Goal: Information Seeking & Learning: Learn about a topic

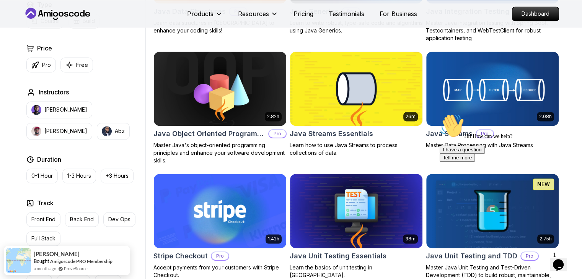
scroll to position [1240, 0]
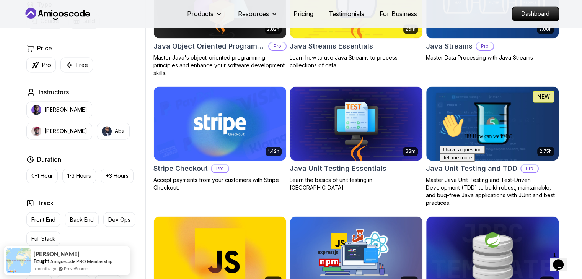
click at [440, 114] on icon "Chat attention grabber" at bounding box center [440, 114] width 0 height 0
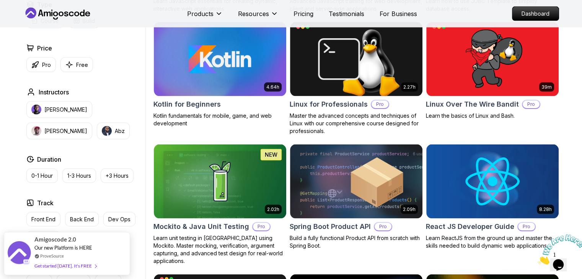
scroll to position [1627, 0]
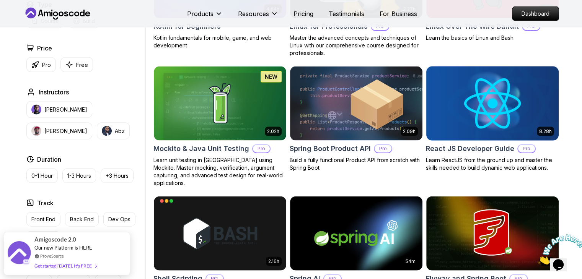
click at [483, 108] on img at bounding box center [492, 104] width 139 height 78
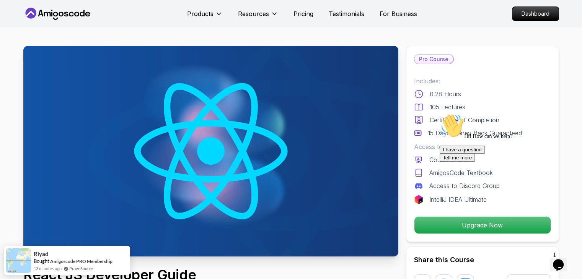
click at [440, 114] on icon "Chat attention grabber" at bounding box center [440, 114] width 0 height 0
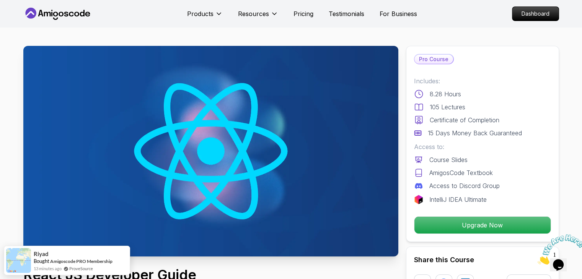
click at [538, 259] on icon "Close" at bounding box center [538, 262] width 0 height 7
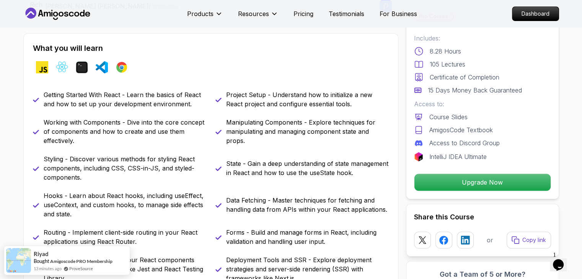
scroll to position [317, 0]
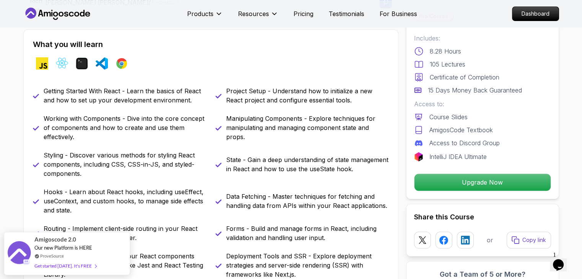
click at [241, 73] on div "javascript react terminal vscode chrome" at bounding box center [211, 63] width 356 height 21
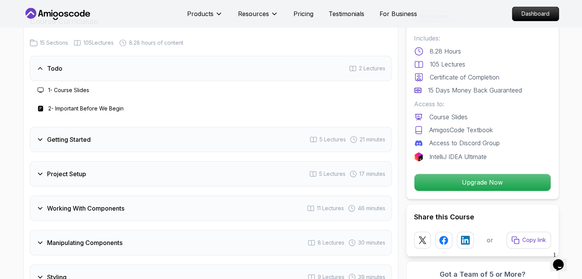
scroll to position [1077, 0]
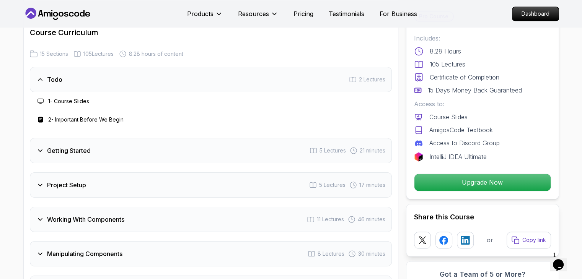
click at [39, 80] on icon at bounding box center [40, 80] width 8 height 8
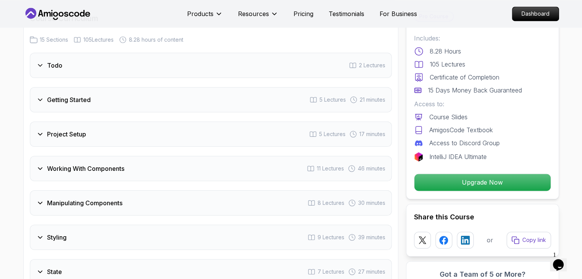
scroll to position [1103, 0]
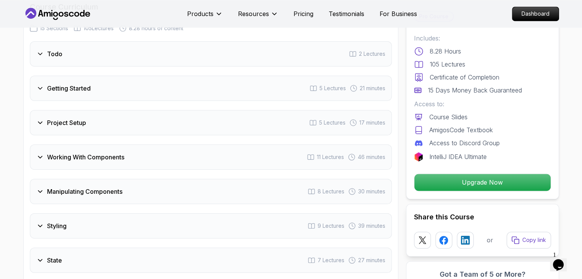
click at [41, 86] on icon at bounding box center [40, 89] width 8 height 8
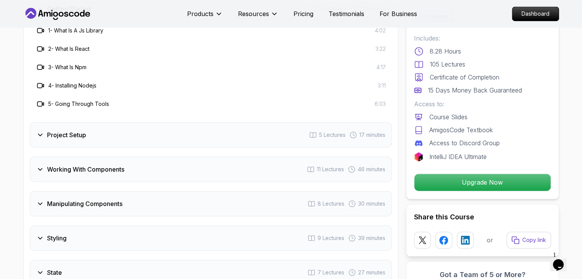
scroll to position [1190, 0]
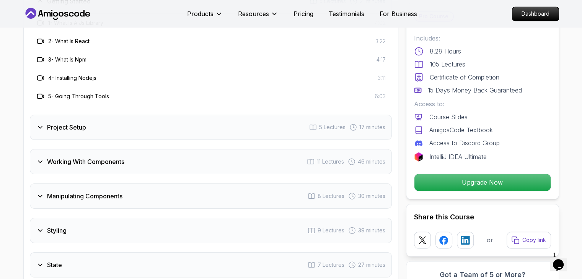
click at [40, 125] on icon at bounding box center [40, 128] width 8 height 8
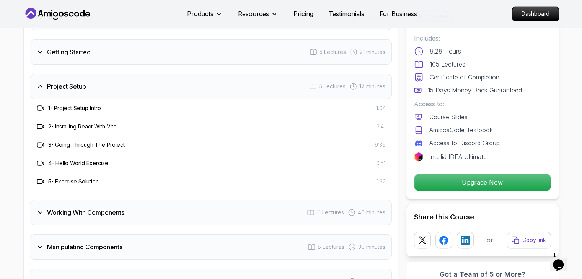
scroll to position [1151, 0]
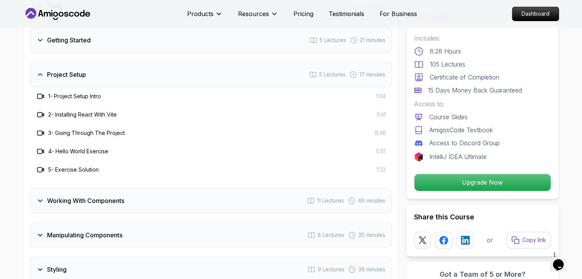
click at [39, 72] on icon at bounding box center [40, 75] width 8 height 8
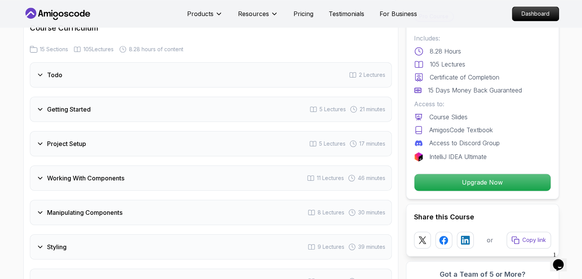
scroll to position [1112, 0]
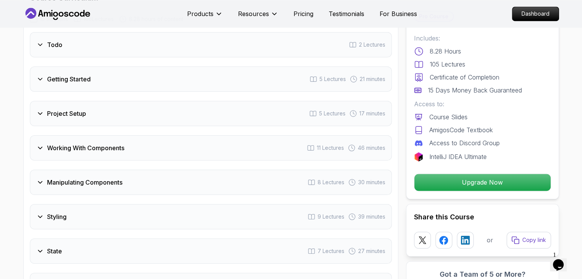
click at [41, 145] on icon at bounding box center [40, 148] width 8 height 8
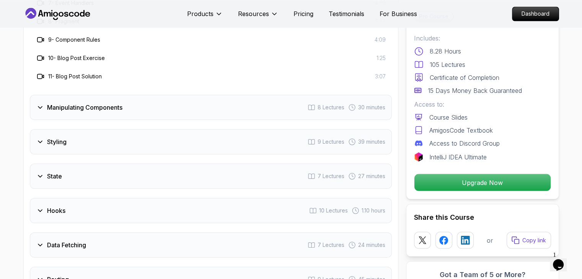
scroll to position [1397, 0]
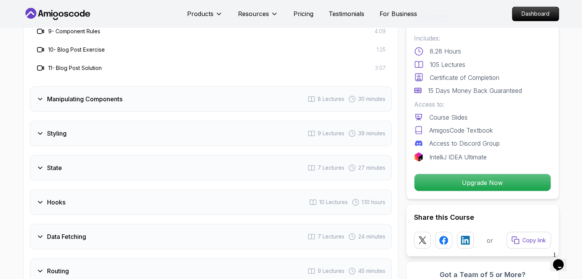
click at [41, 99] on icon at bounding box center [40, 99] width 8 height 8
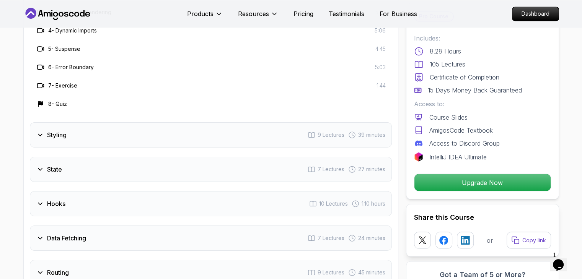
scroll to position [1384, 0]
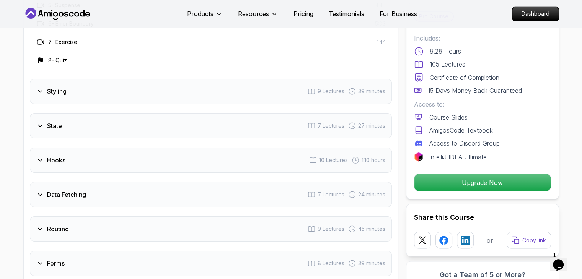
click at [40, 91] on icon at bounding box center [40, 92] width 4 height 2
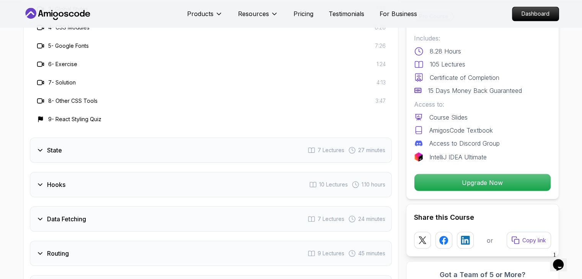
scroll to position [1438, 0]
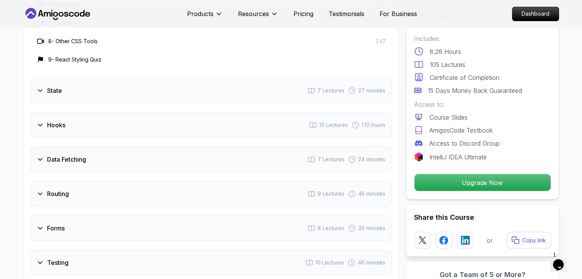
click at [38, 124] on icon at bounding box center [40, 125] width 4 height 2
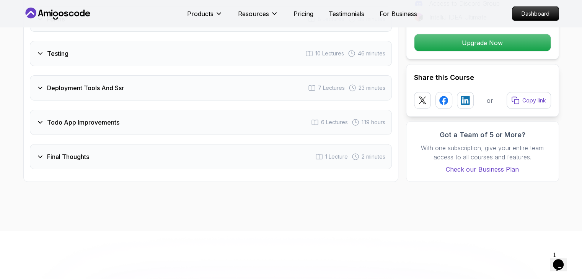
scroll to position [1682, 0]
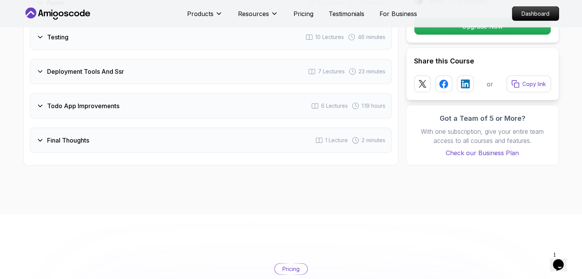
click at [42, 68] on icon at bounding box center [40, 72] width 8 height 8
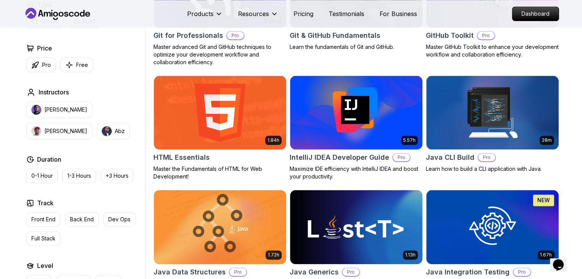
scroll to position [869, 0]
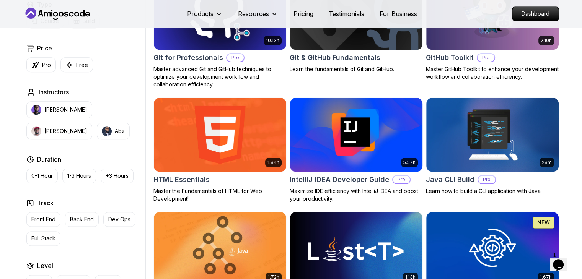
click at [342, 134] on img at bounding box center [356, 135] width 139 height 78
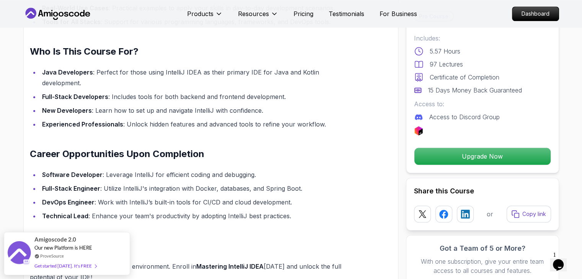
scroll to position [937, 0]
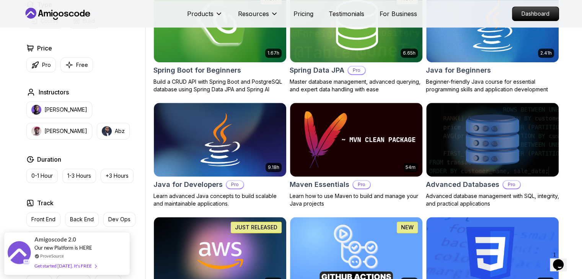
scroll to position [344, 0]
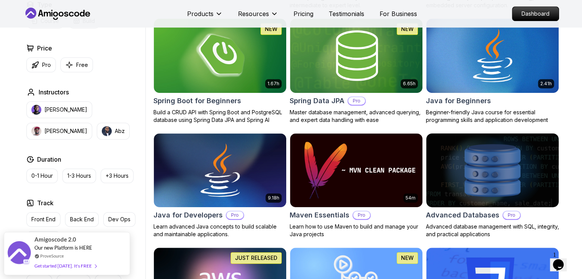
click at [478, 178] on img at bounding box center [492, 171] width 139 height 78
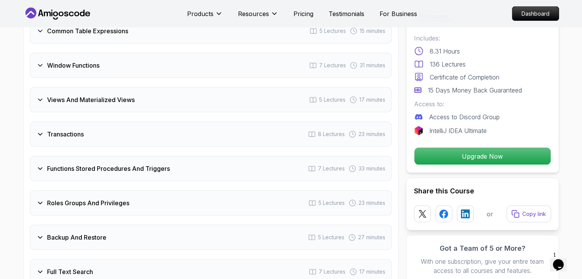
scroll to position [1572, 0]
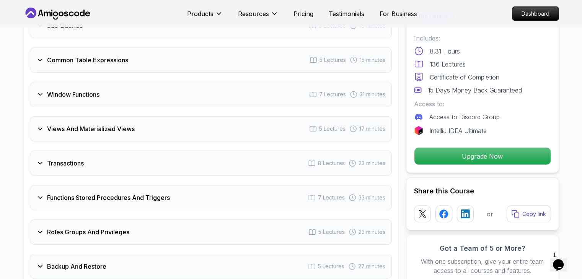
click at [39, 160] on icon at bounding box center [40, 164] width 8 height 8
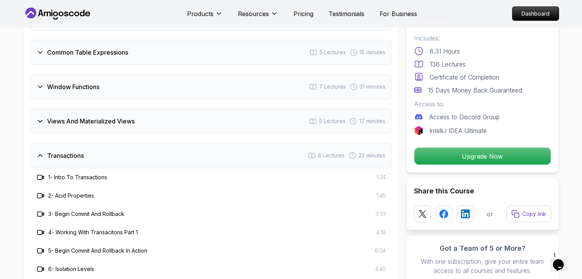
scroll to position [1572, 0]
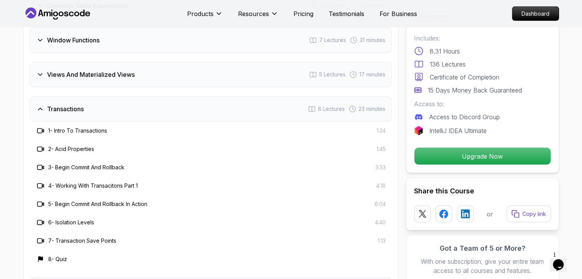
click at [41, 106] on icon at bounding box center [40, 109] width 8 height 8
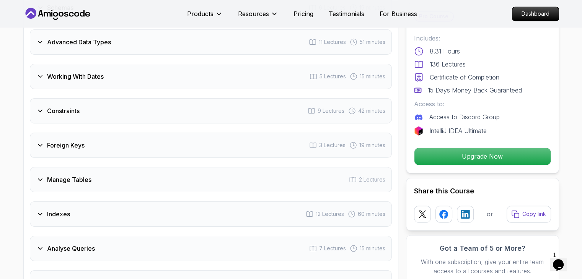
scroll to position [1126, 0]
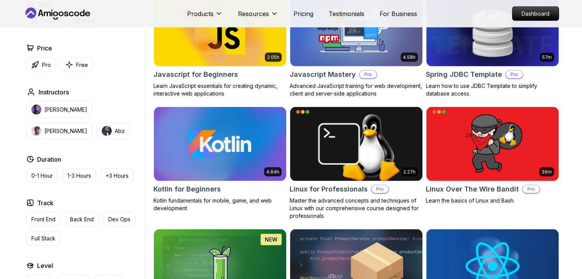
scroll to position [1578, 0]
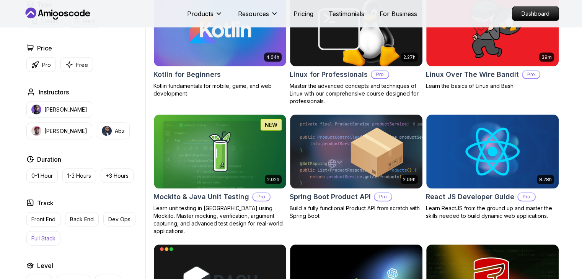
click at [37, 238] on p "Full Stack" at bounding box center [43, 239] width 24 height 8
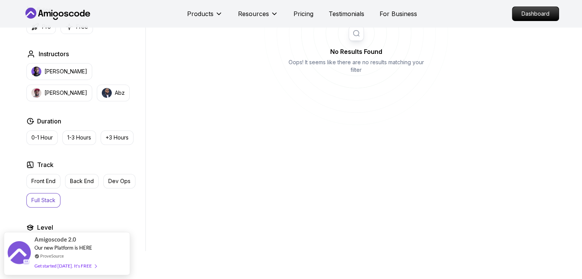
scroll to position [312, 0]
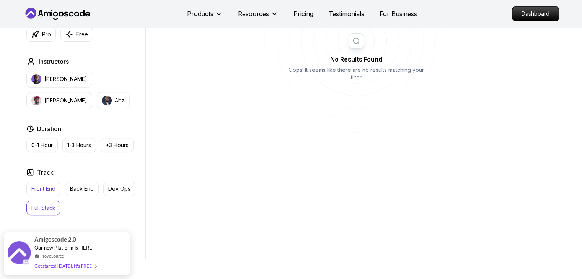
click at [43, 185] on p "Front End" at bounding box center [43, 189] width 24 height 8
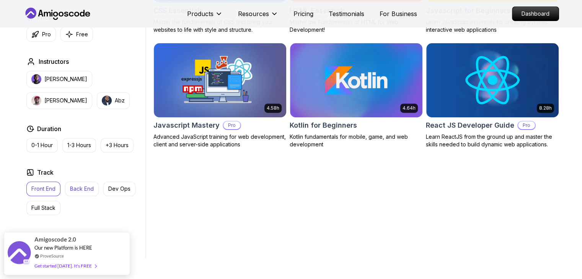
click at [77, 187] on p "Back End" at bounding box center [82, 189] width 24 height 8
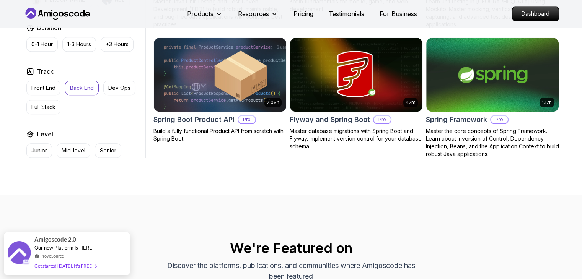
scroll to position [849, 0]
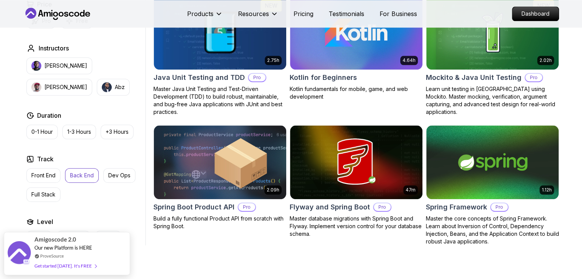
click at [79, 176] on p "Back End" at bounding box center [82, 176] width 24 height 8
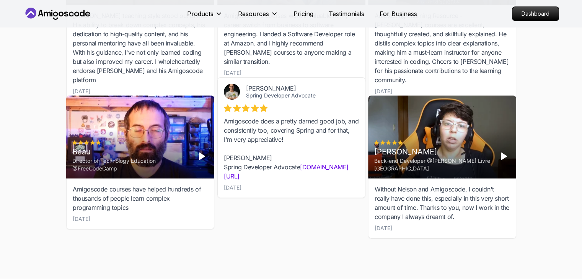
scroll to position [2703, 0]
